Goal: Task Accomplishment & Management: Manage account settings

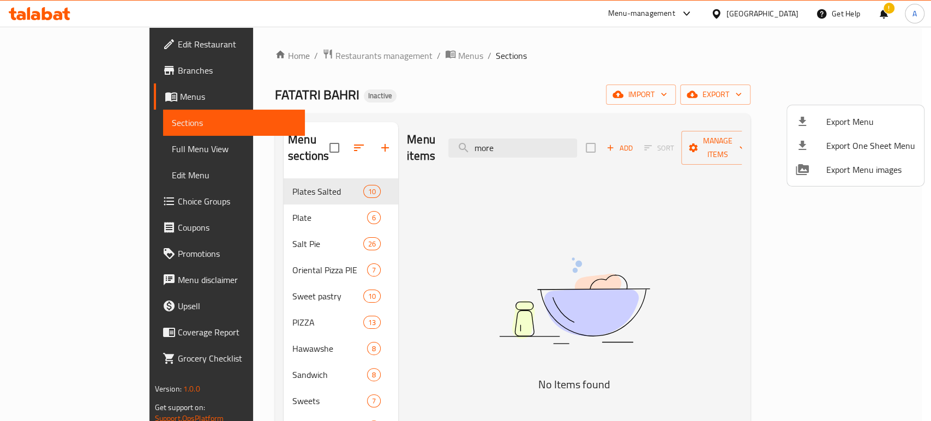
click at [41, 9] on div at bounding box center [465, 210] width 931 height 421
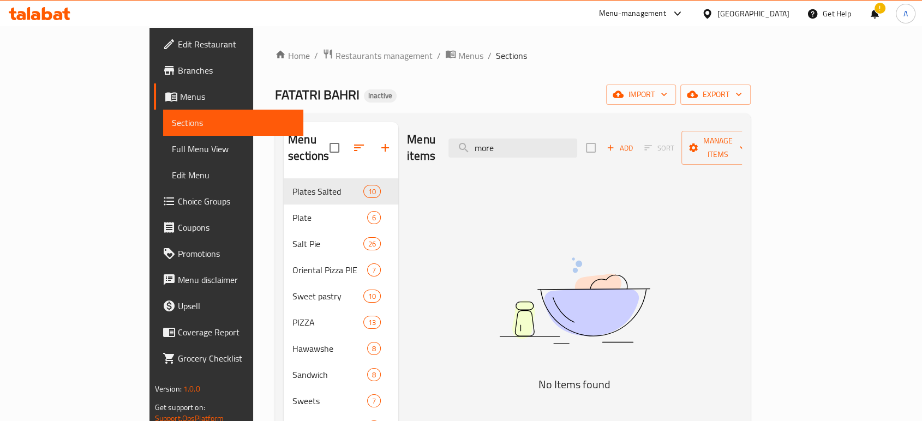
click at [41, 9] on icon at bounding box center [40, 13] width 62 height 13
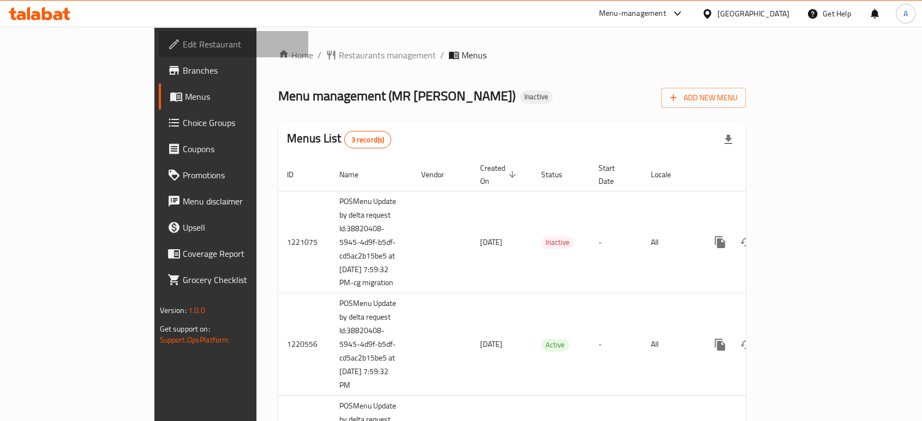
click at [183, 49] on span "Edit Restaurant" at bounding box center [241, 44] width 117 height 13
click at [57, 15] on icon at bounding box center [57, 15] width 9 height 9
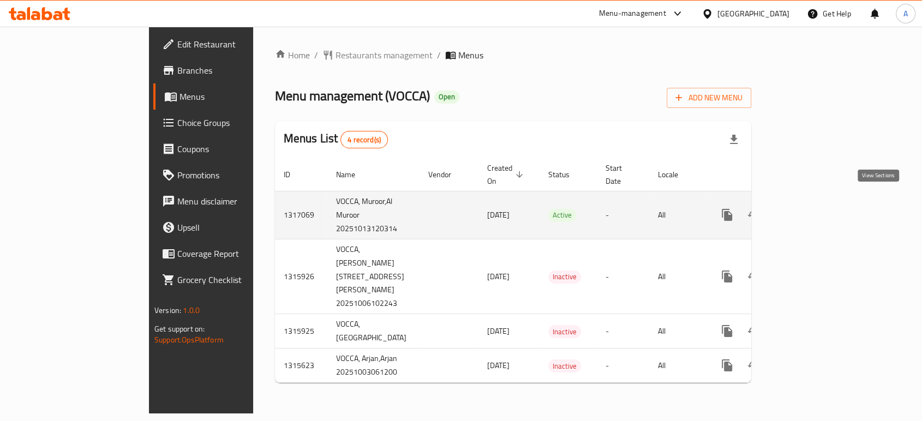
click at [812, 208] on icon "enhanced table" at bounding box center [805, 214] width 13 height 13
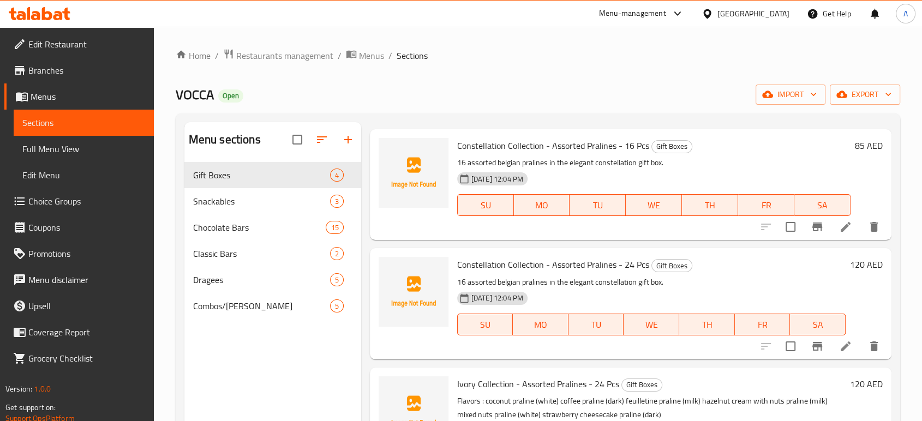
scroll to position [29, 0]
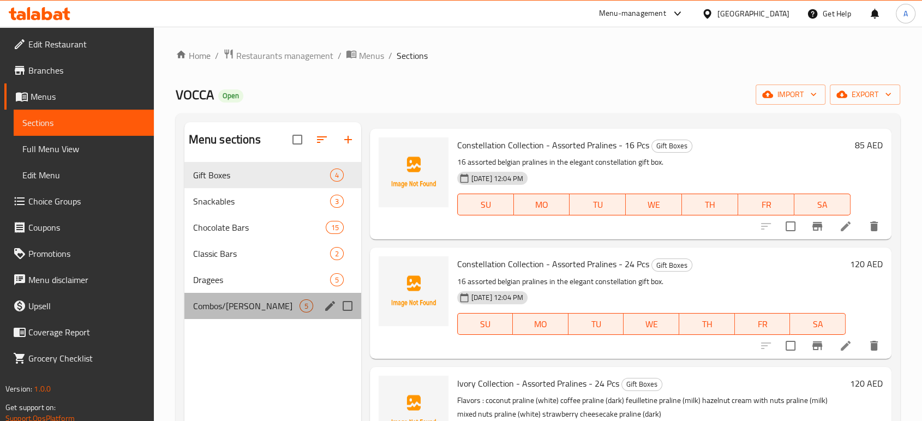
click at [252, 316] on div "Combos/Kunafa Treat 5" at bounding box center [272, 306] width 177 height 26
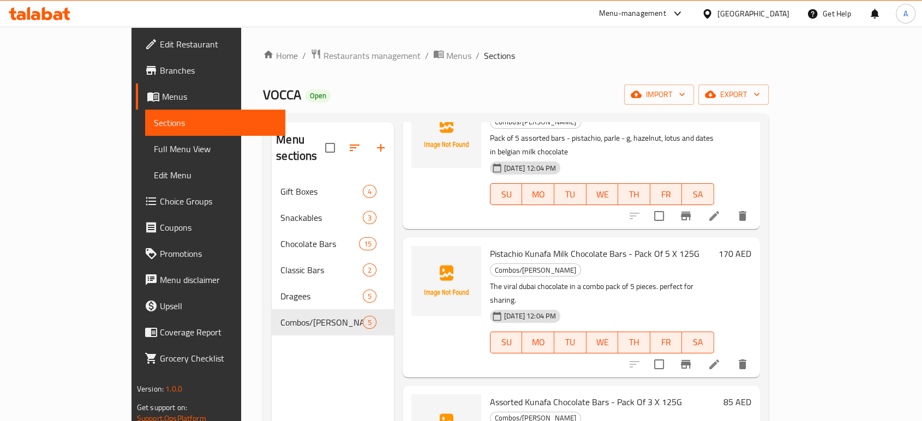
scroll to position [85, 0]
click at [160, 67] on span "Branches" at bounding box center [218, 70] width 117 height 13
